Goal: Navigation & Orientation: Go to known website

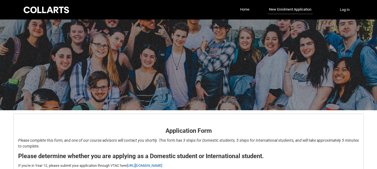
click at [242, 11] on link "Home" at bounding box center [244, 9] width 12 height 8
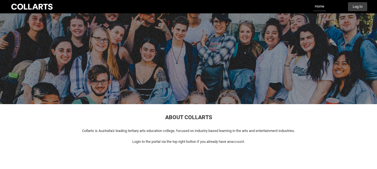
click at [375, 58] on div at bounding box center [188, 58] width 377 height 91
